Goal: Information Seeking & Learning: Learn about a topic

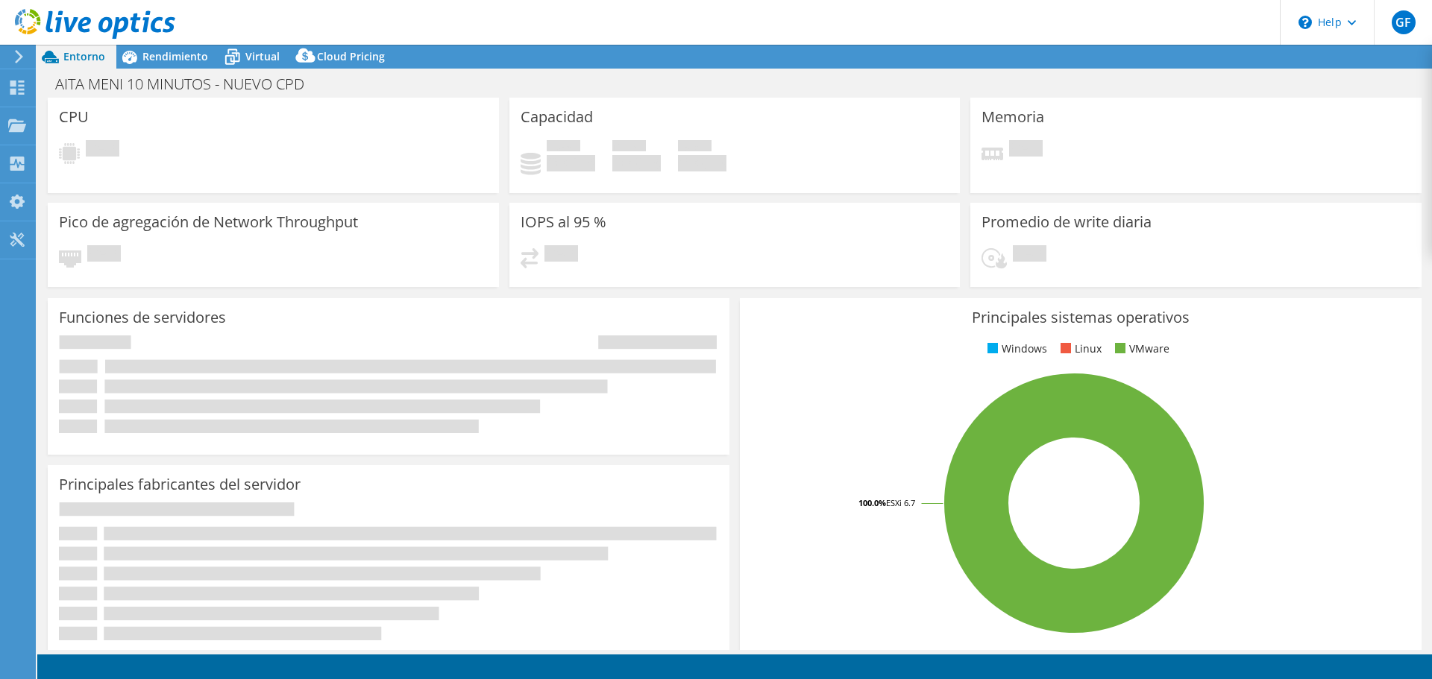
select select "USD"
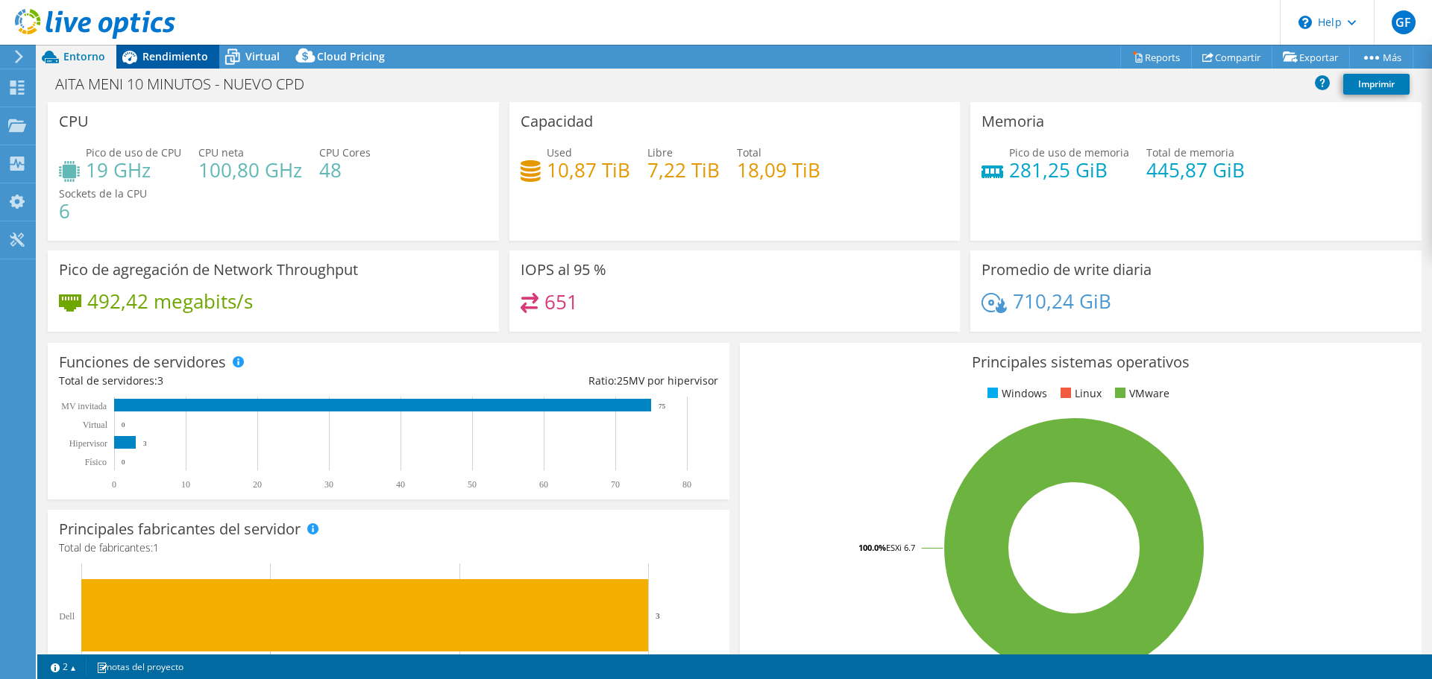
click at [161, 50] on span "Rendimiento" at bounding box center [175, 56] width 66 height 14
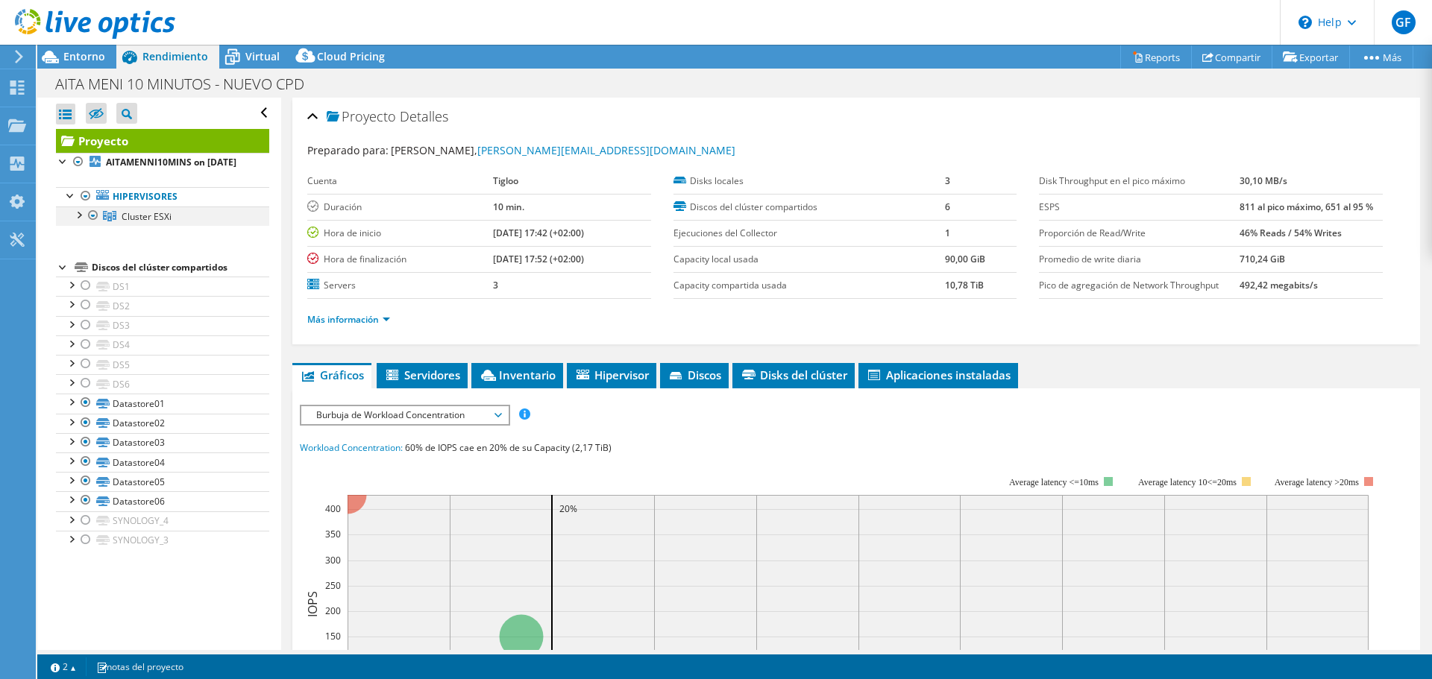
click at [78, 221] on div at bounding box center [78, 214] width 15 height 15
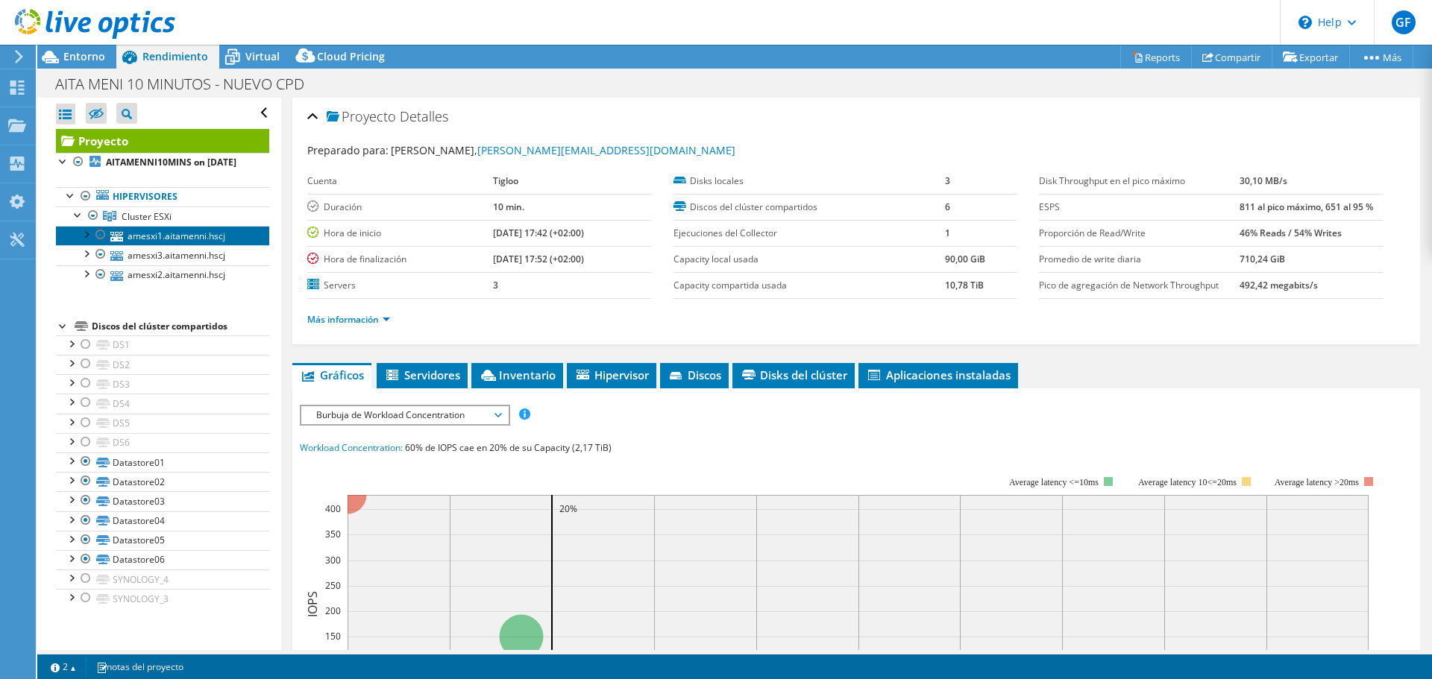
click at [137, 245] on link "amesxi1.aitamenni.hscj" at bounding box center [162, 235] width 213 height 19
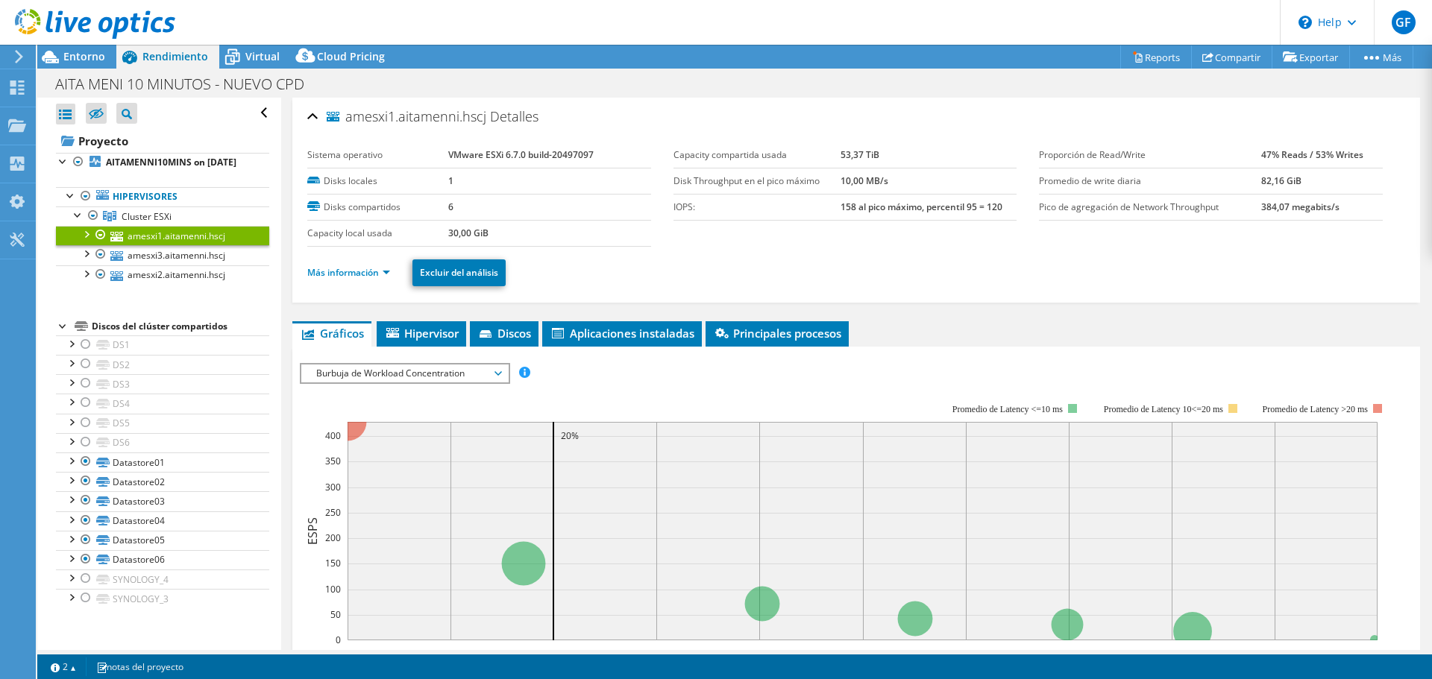
click at [494, 366] on span "Burbuja de Workload Concentration" at bounding box center [405, 374] width 192 height 18
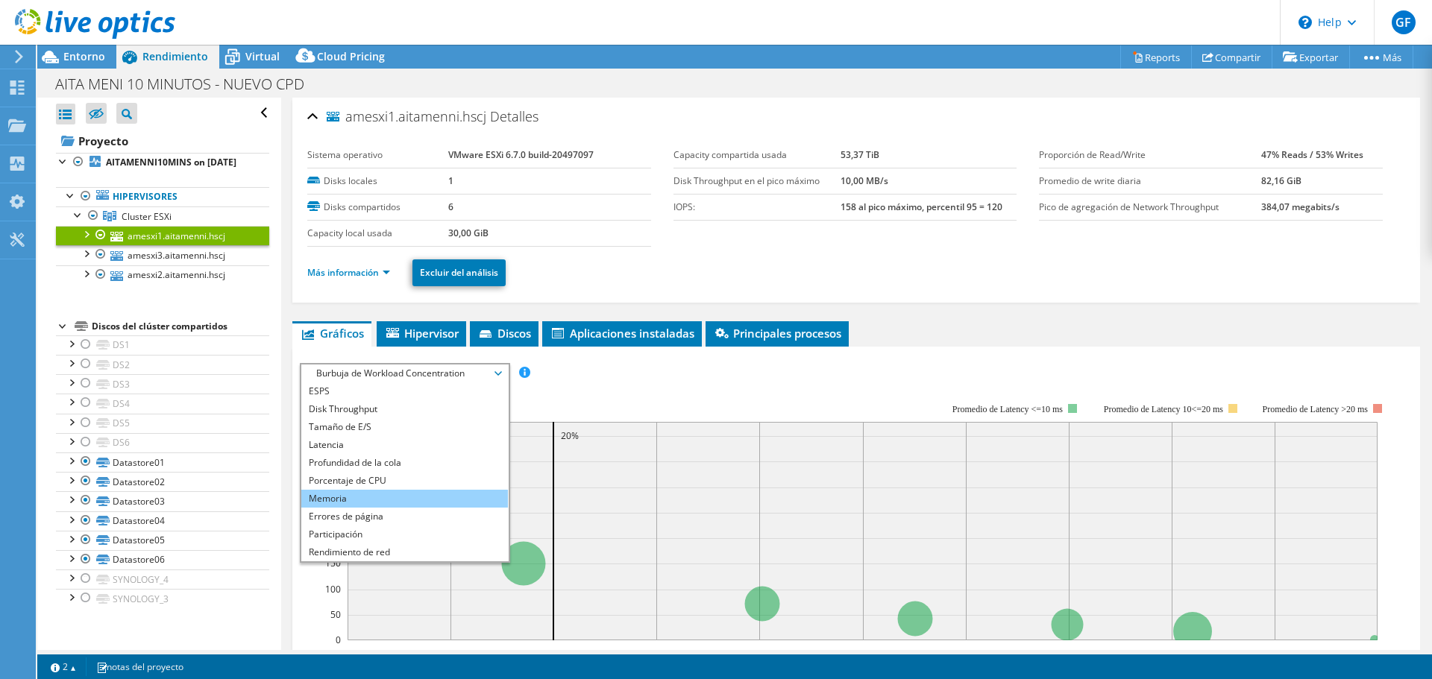
click at [339, 494] on li "Memoria" at bounding box center [404, 499] width 207 height 18
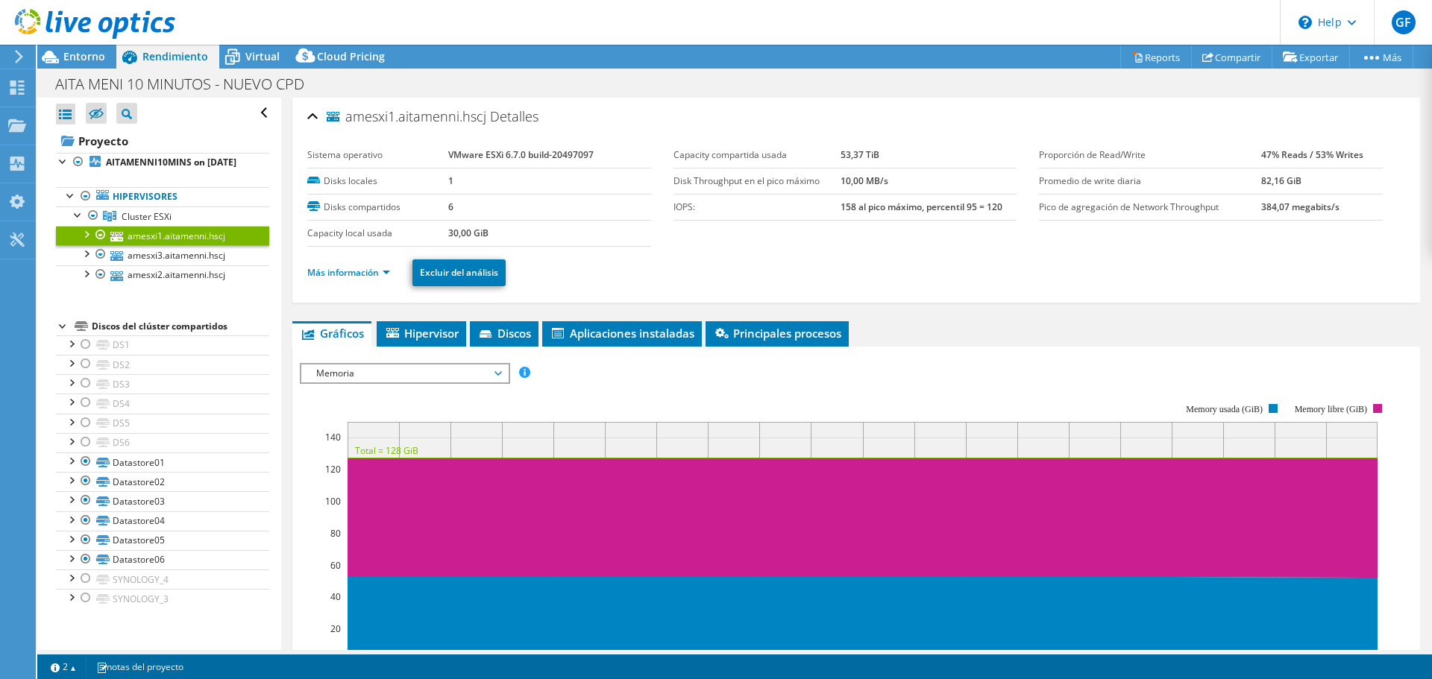
drag, startPoint x: 350, startPoint y: 121, endPoint x: 485, endPoint y: 121, distance: 134.2
click at [485, 121] on span "amesxi1.aitamenni.hscj" at bounding box center [407, 117] width 160 height 15
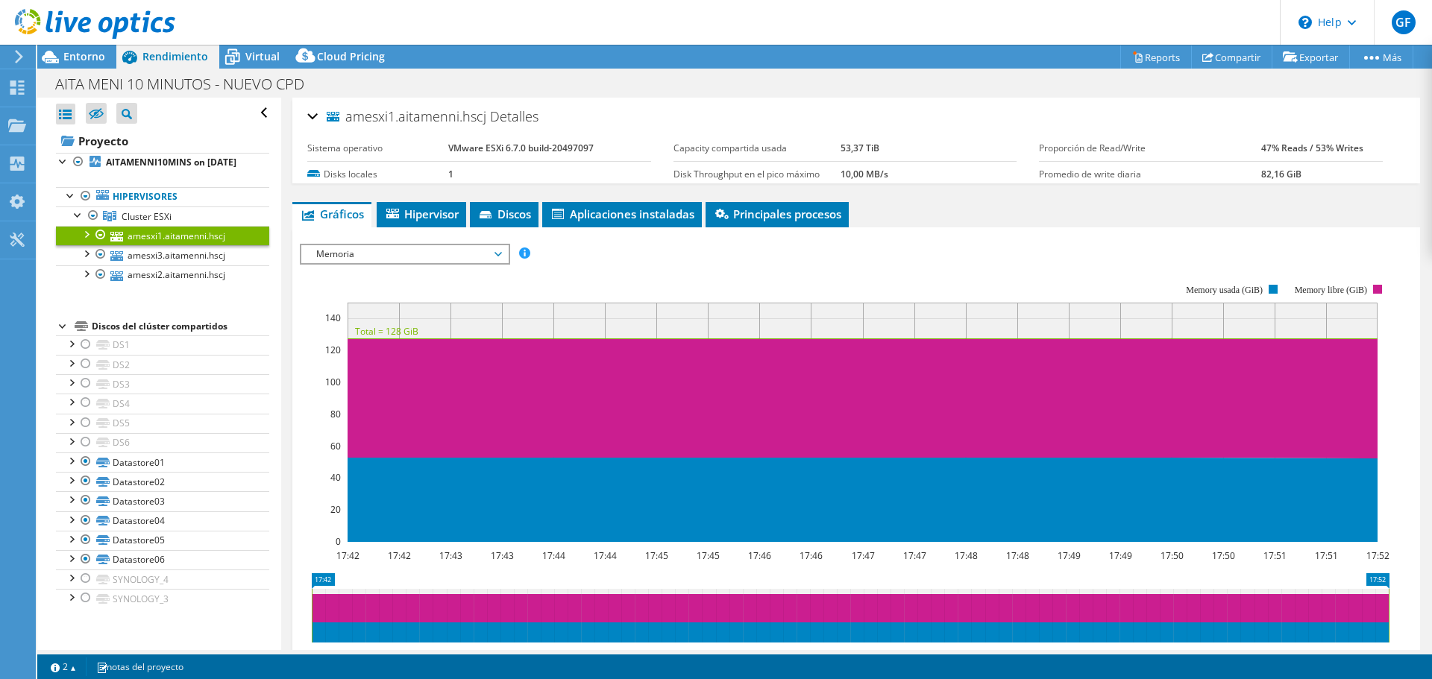
copy span "mesxi1.aitamenni.hscj"
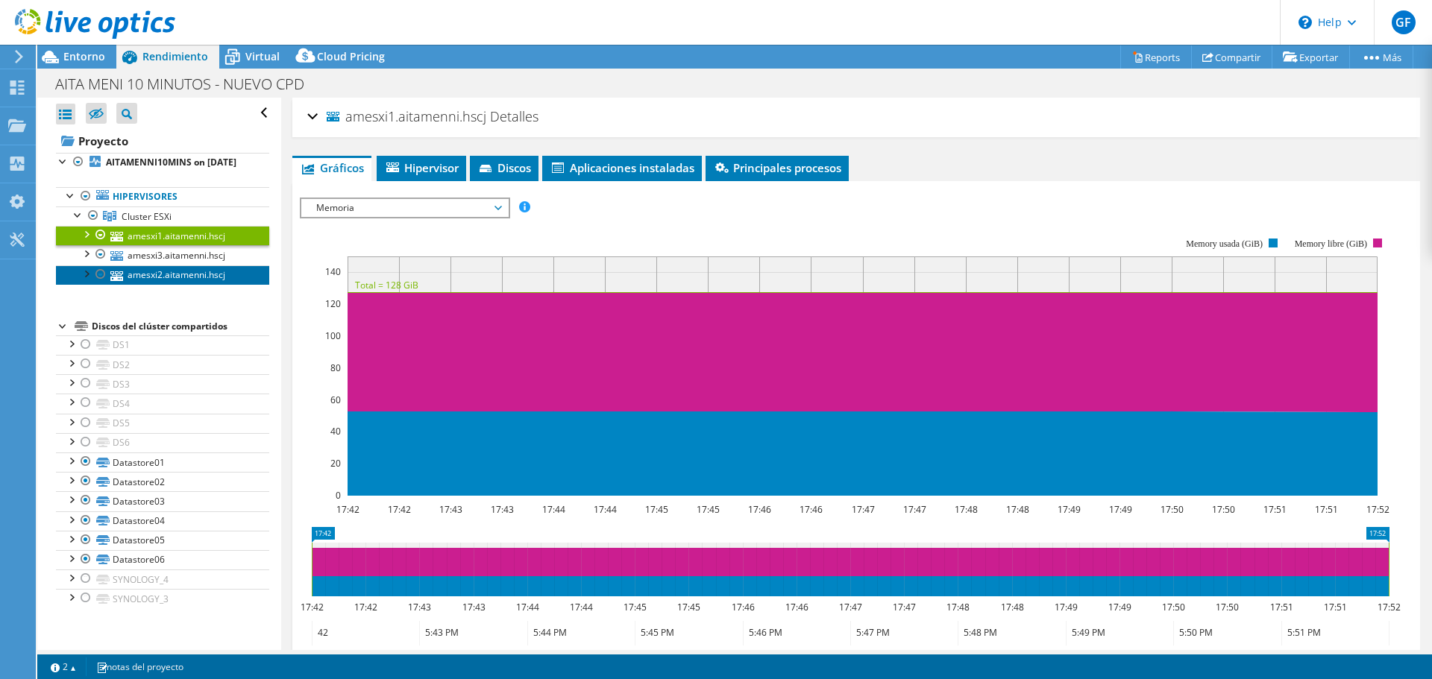
click at [172, 285] on link "amesxi2.aitamenni.hscj" at bounding box center [162, 274] width 213 height 19
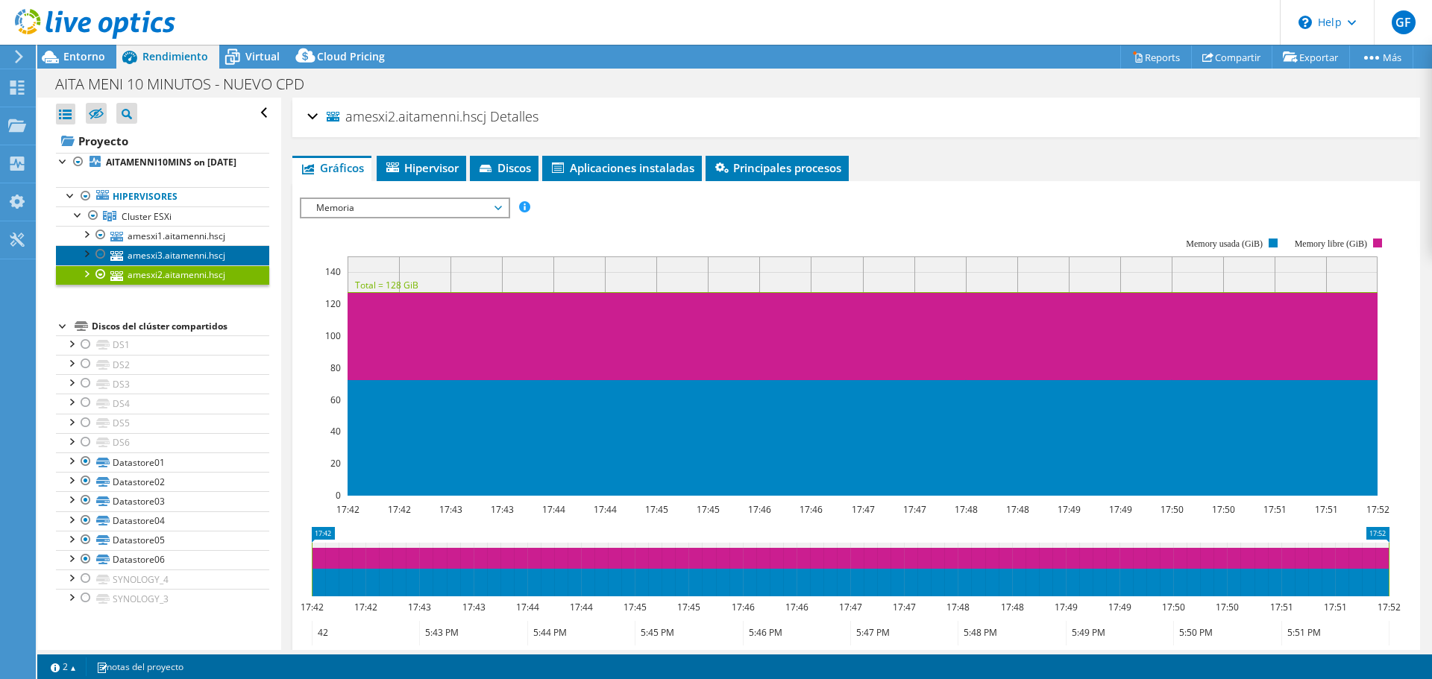
click at [162, 265] on link "amesxi3.aitamenni.hscj" at bounding box center [162, 254] width 213 height 19
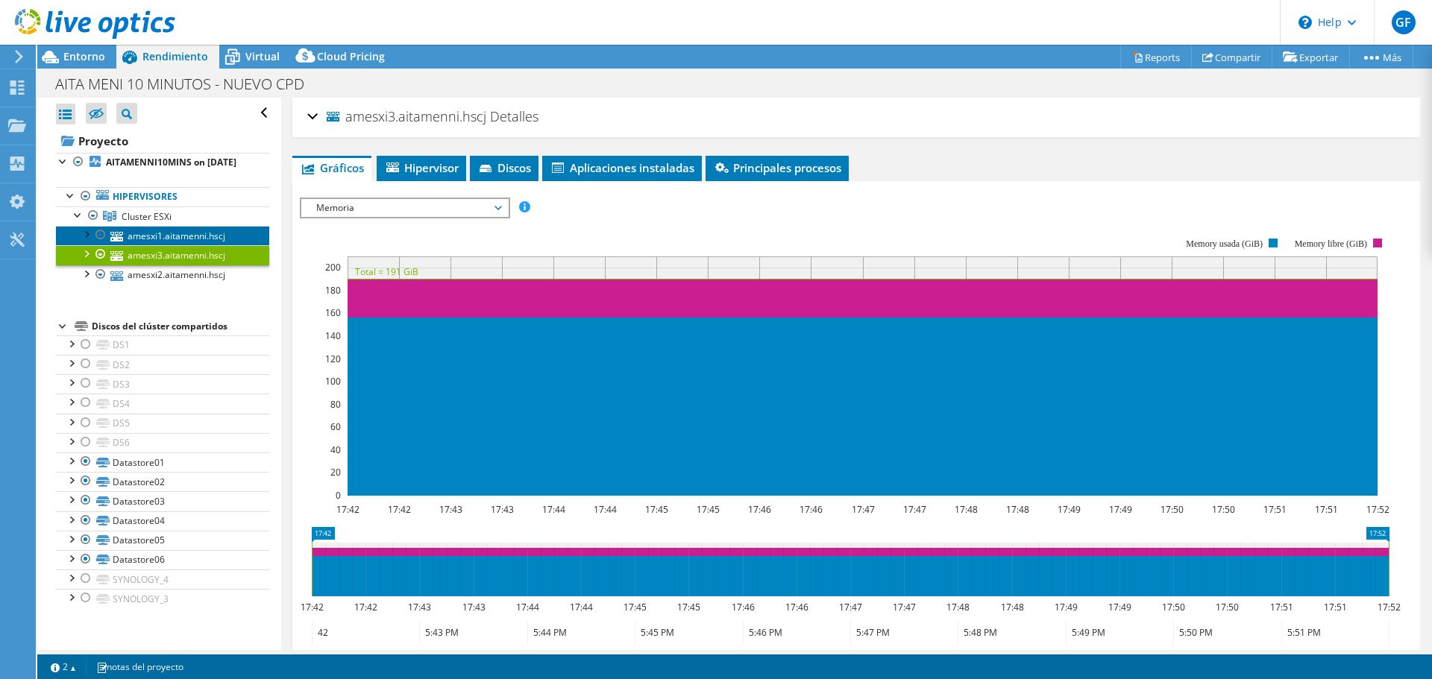
click at [136, 245] on link "amesxi1.aitamenni.hscj" at bounding box center [162, 235] width 213 height 19
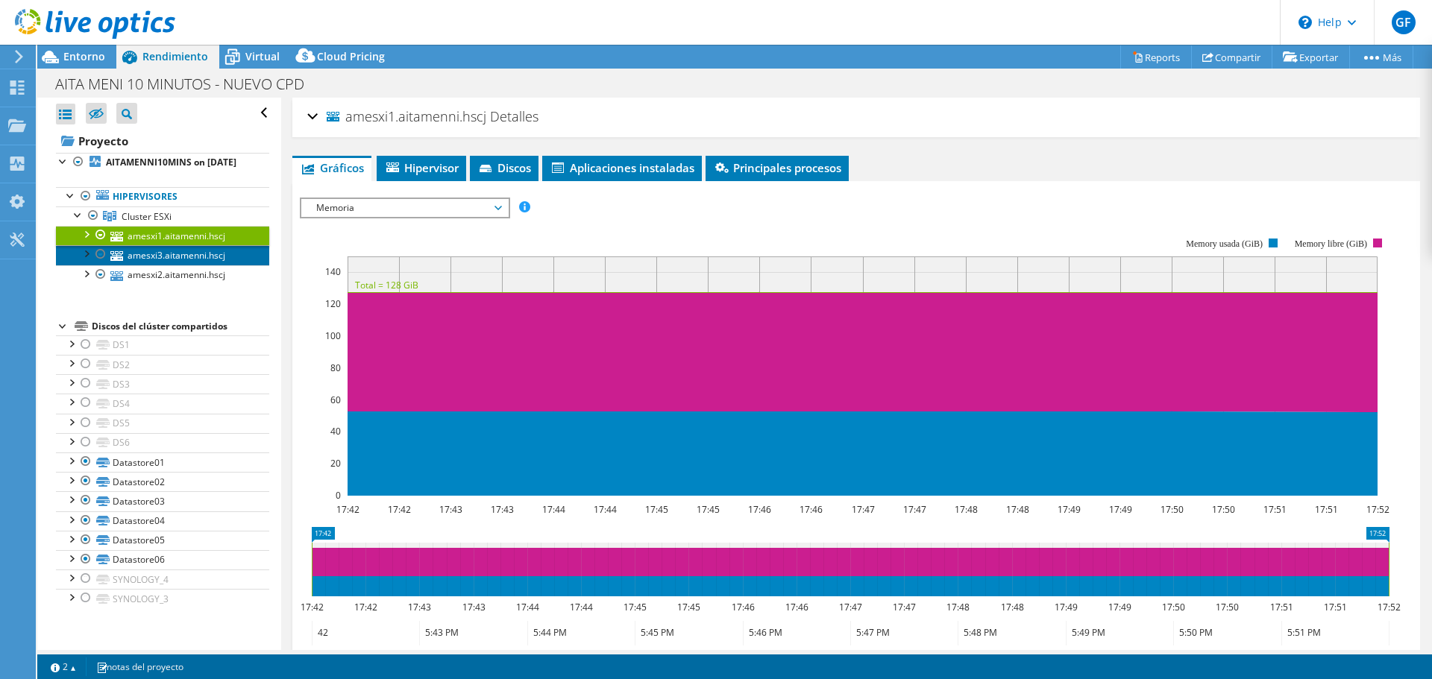
click at [145, 265] on link "amesxi3.aitamenni.hscj" at bounding box center [162, 254] width 213 height 19
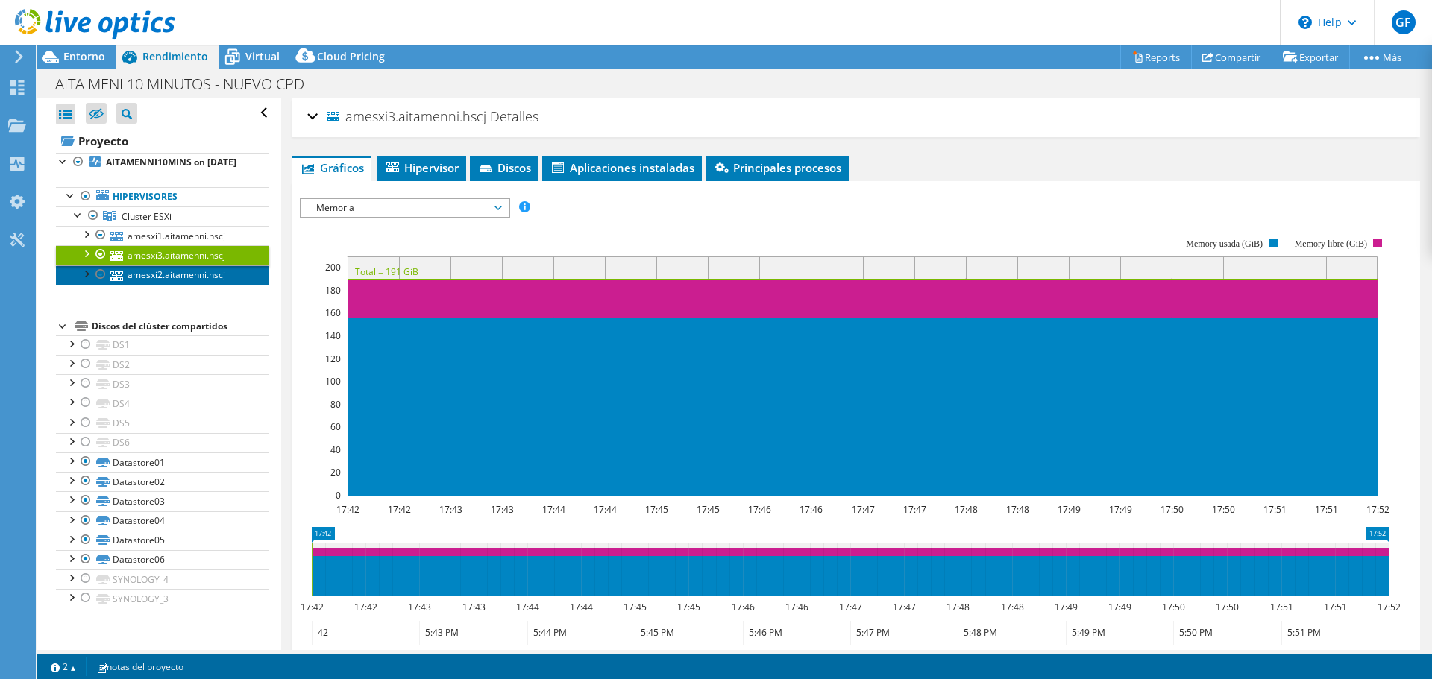
click at [153, 285] on link "amesxi2.aitamenni.hscj" at bounding box center [162, 274] width 213 height 19
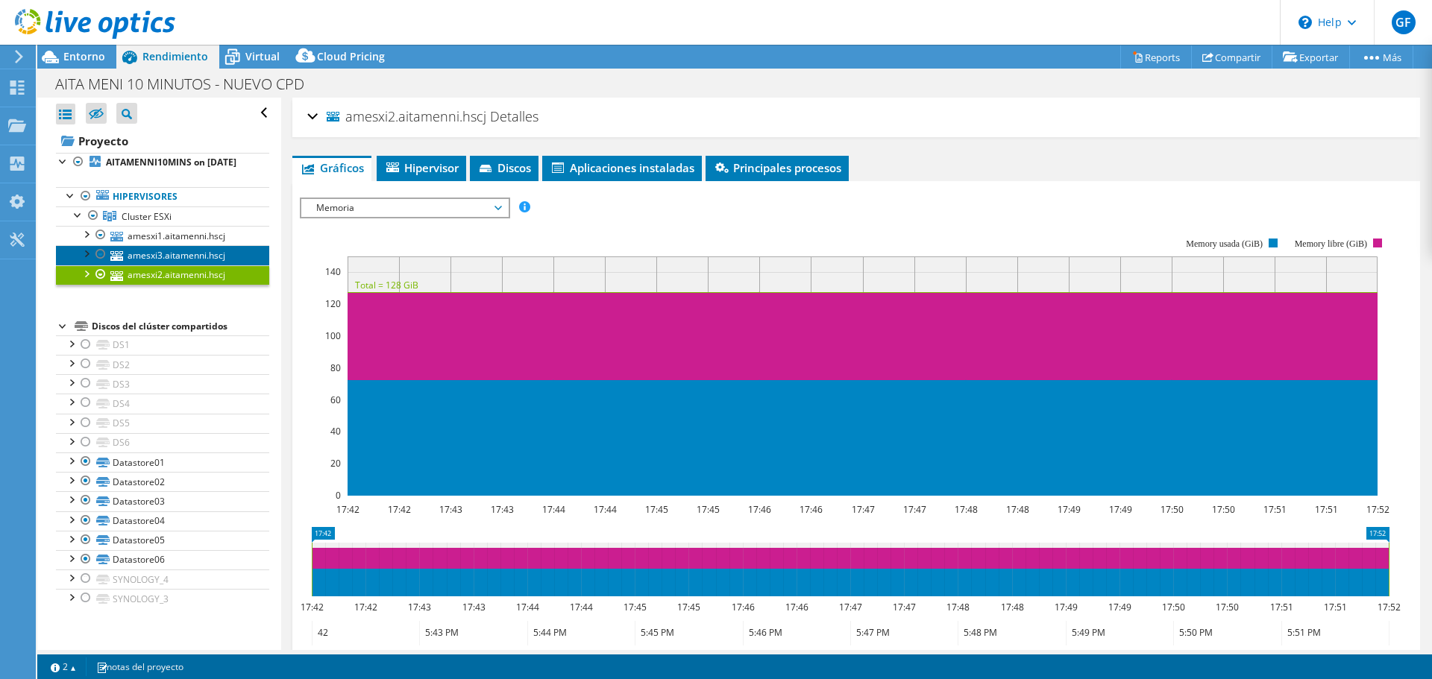
click at [157, 265] on link "amesxi3.aitamenni.hscj" at bounding box center [162, 254] width 213 height 19
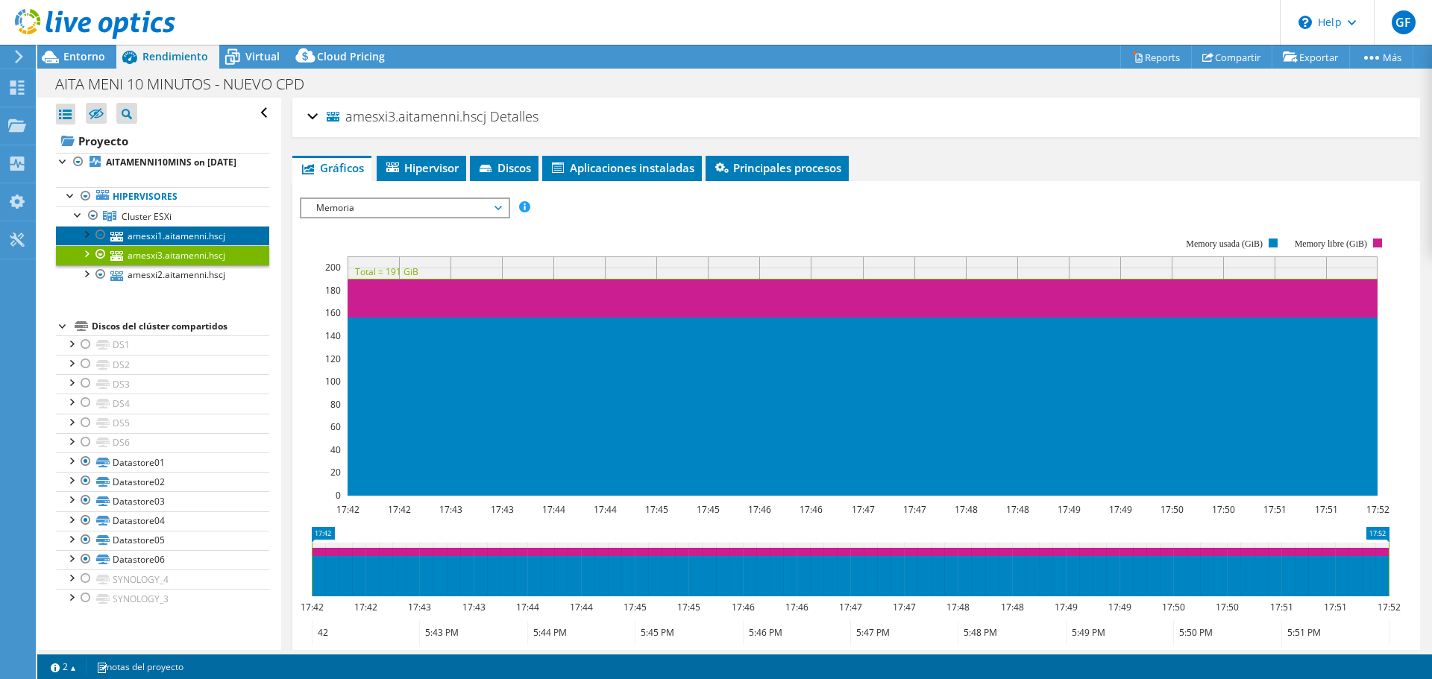
click at [152, 245] on link "amesxi1.aitamenni.hscj" at bounding box center [162, 235] width 213 height 19
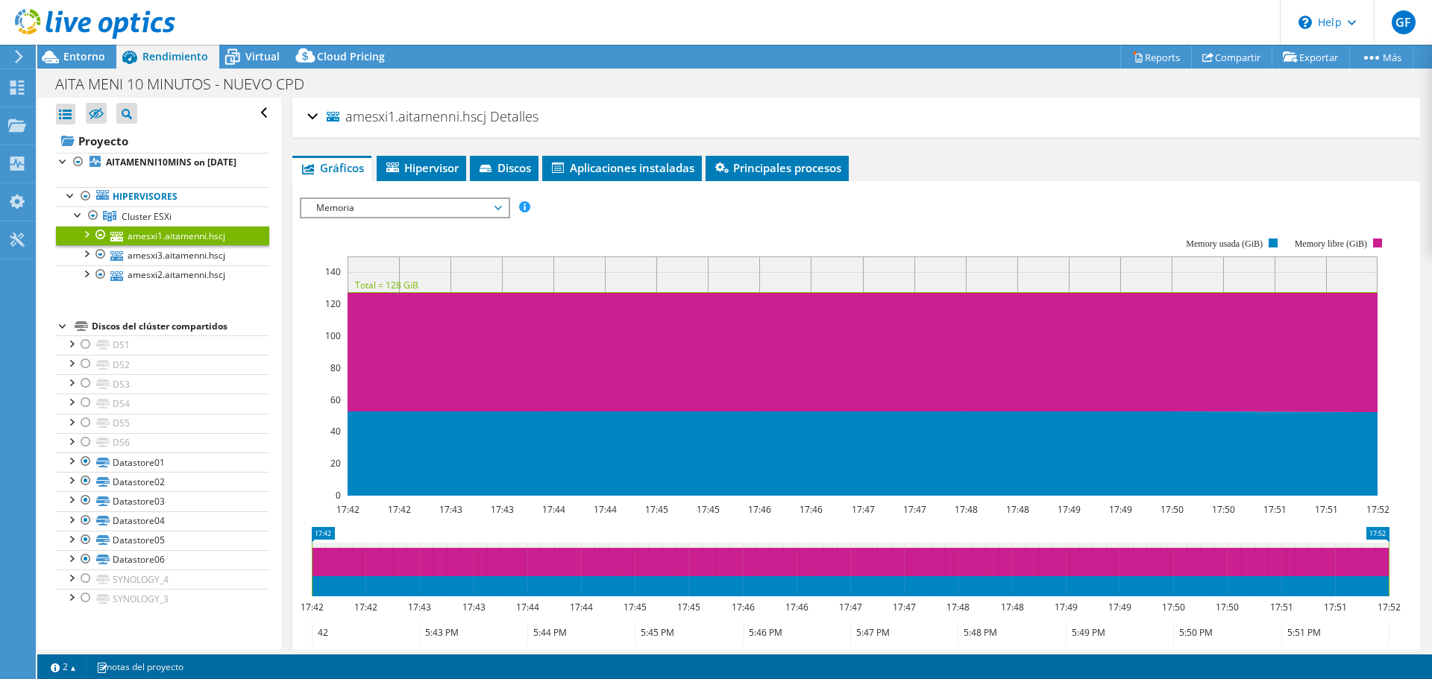
click at [349, 218] on div at bounding box center [856, 458] width 1113 height 520
click at [349, 217] on div "Memoria ESPS Disk Throughput Tamaño de E/S Latencia Profundidad de la cola Porc…" at bounding box center [405, 208] width 210 height 21
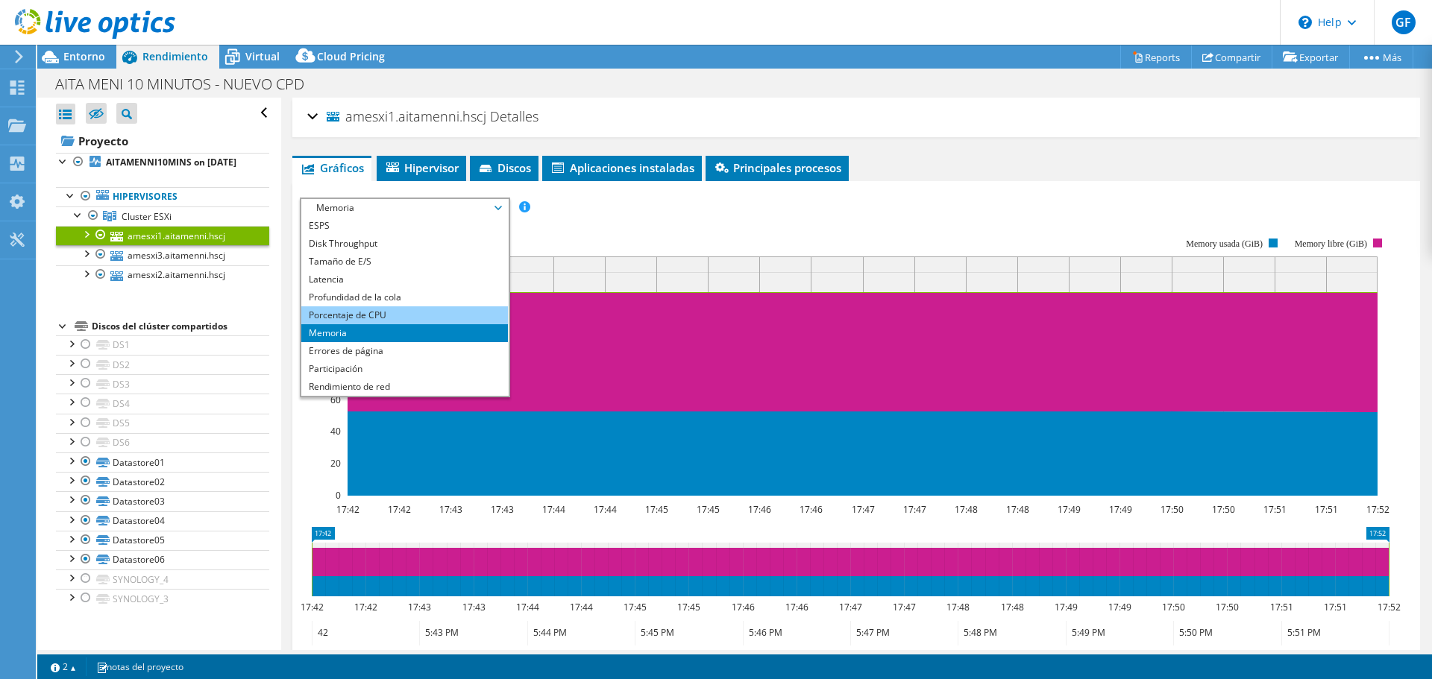
click at [333, 311] on li "Porcentaje de CPU" at bounding box center [404, 315] width 207 height 18
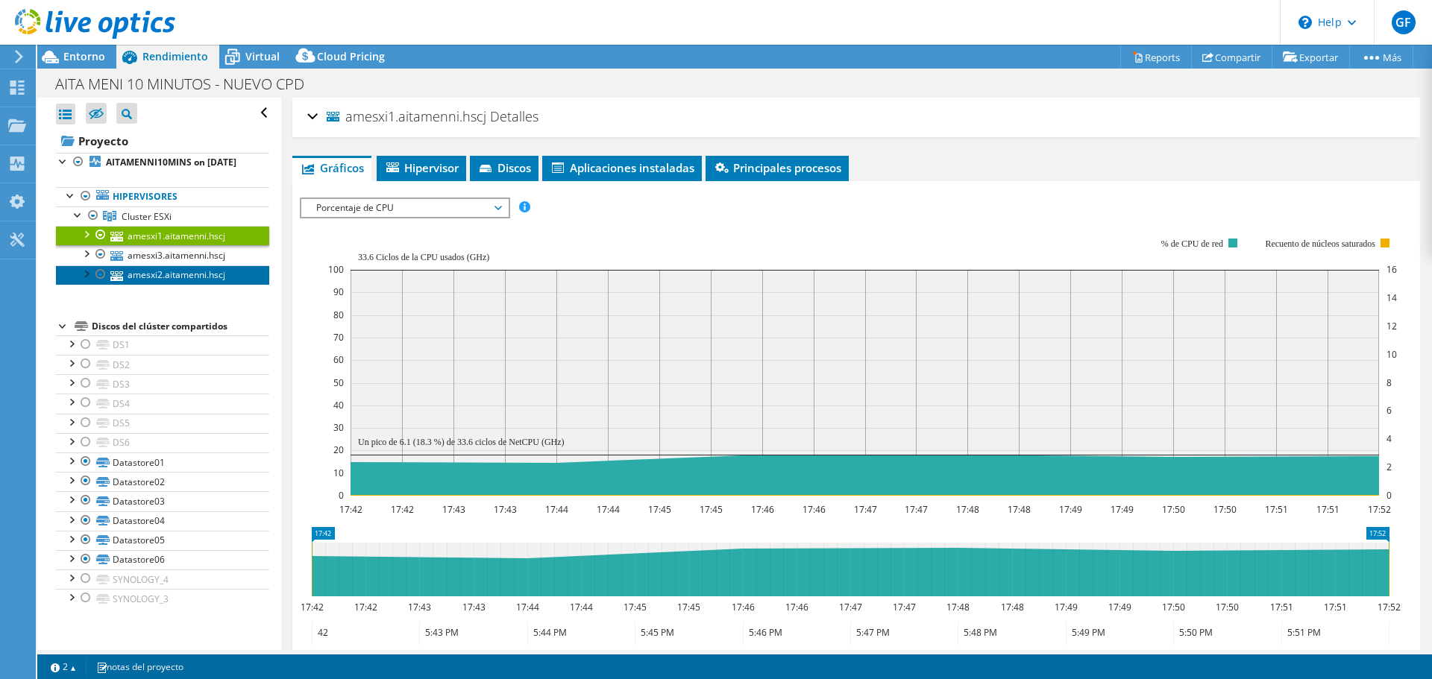
click at [145, 285] on link "amesxi2.aitamenni.hscj" at bounding box center [162, 274] width 213 height 19
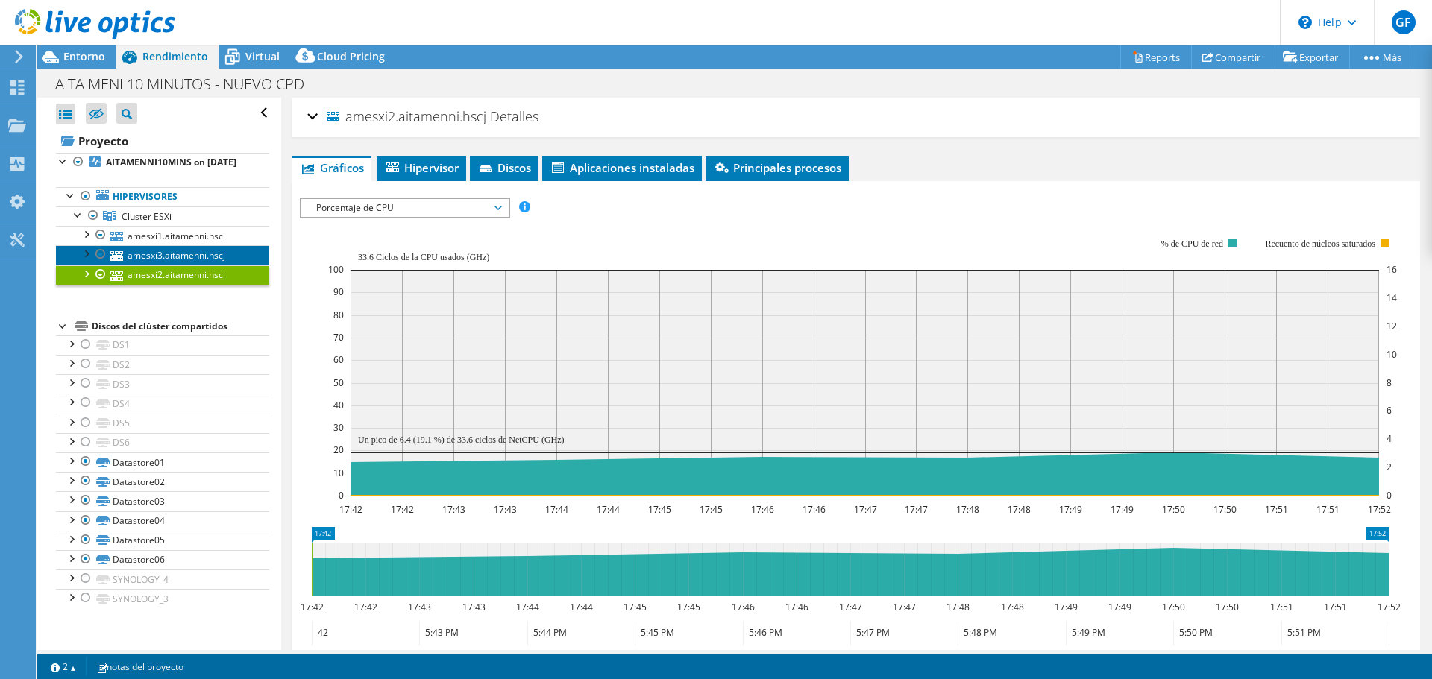
click at [157, 265] on link "amesxi3.aitamenni.hscj" at bounding box center [162, 254] width 213 height 19
